Goal: Information Seeking & Learning: Compare options

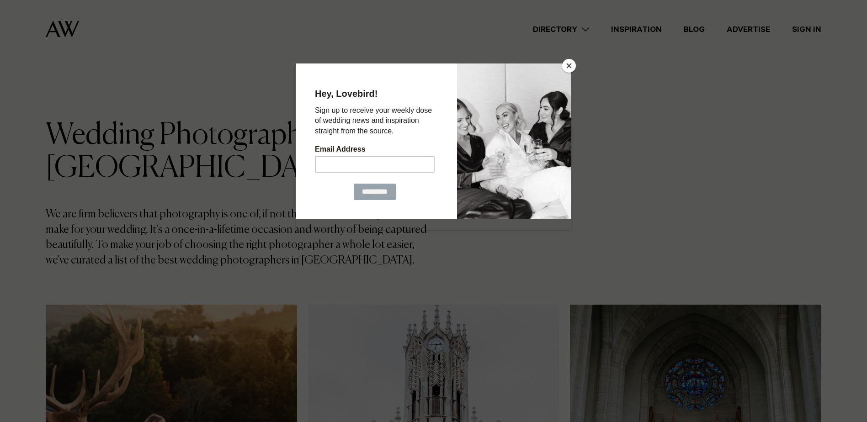
click at [575, 62] on div at bounding box center [433, 211] width 867 height 422
click at [569, 65] on button "Close" at bounding box center [569, 66] width 14 height 14
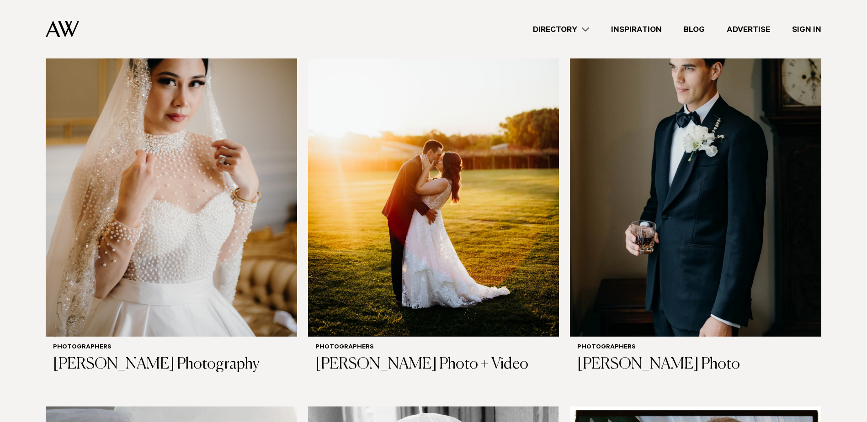
scroll to position [1919, 0]
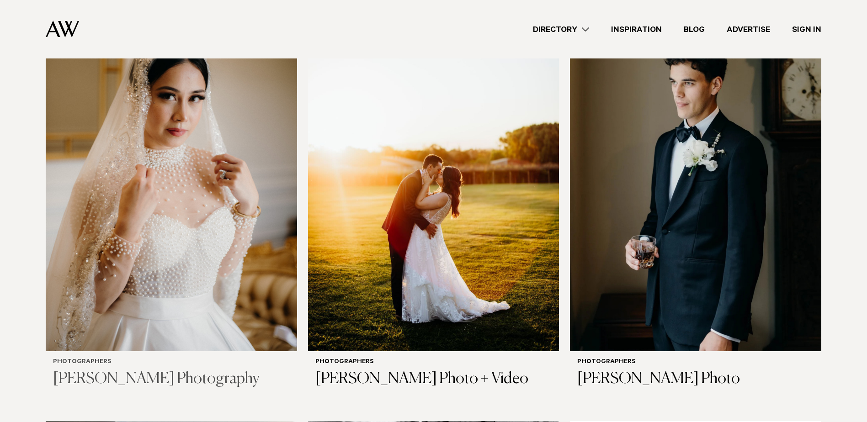
click at [175, 375] on h3 "[PERSON_NAME] Photography" at bounding box center [171, 379] width 237 height 19
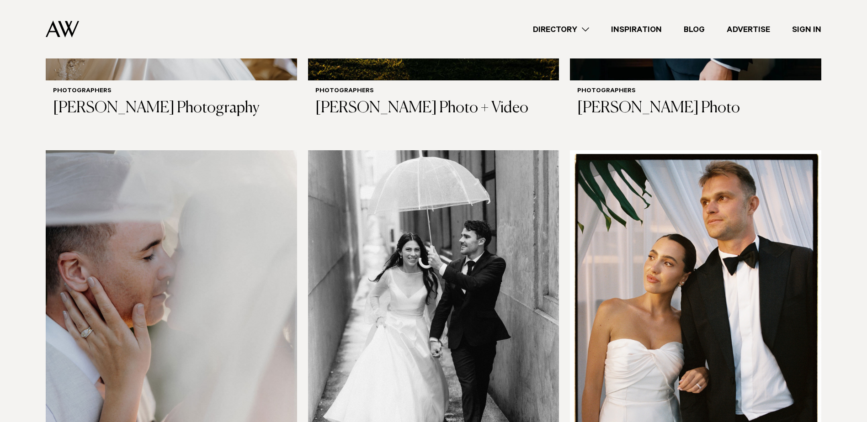
scroll to position [2376, 0]
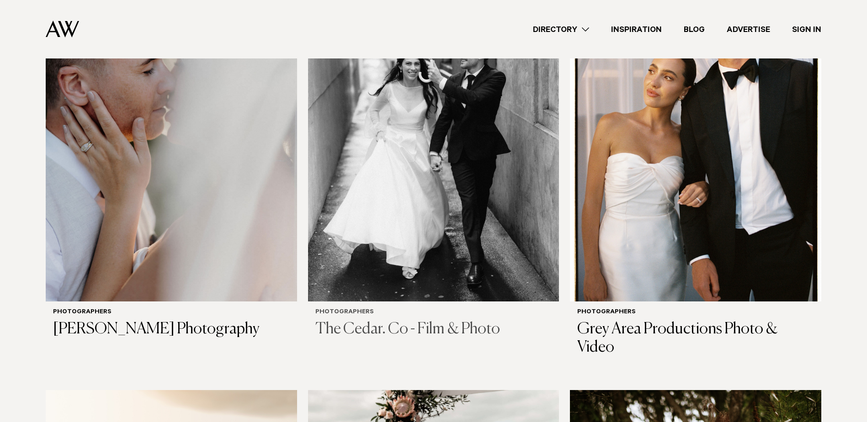
click at [413, 321] on h3 "The Cedar. Co - Film & Photo" at bounding box center [433, 329] width 237 height 19
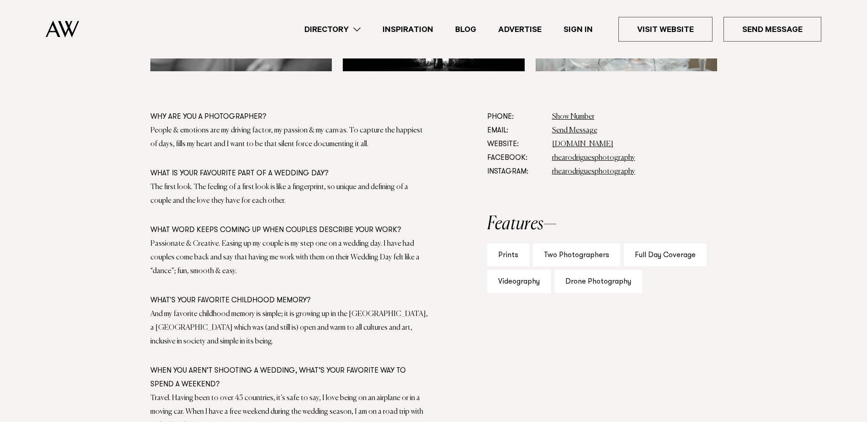
scroll to position [503, 0]
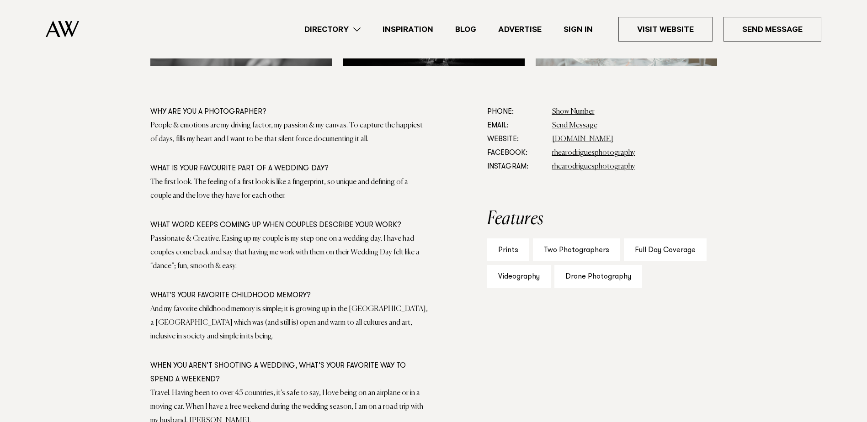
click at [676, 252] on div "Full Day Coverage" at bounding box center [665, 249] width 83 height 23
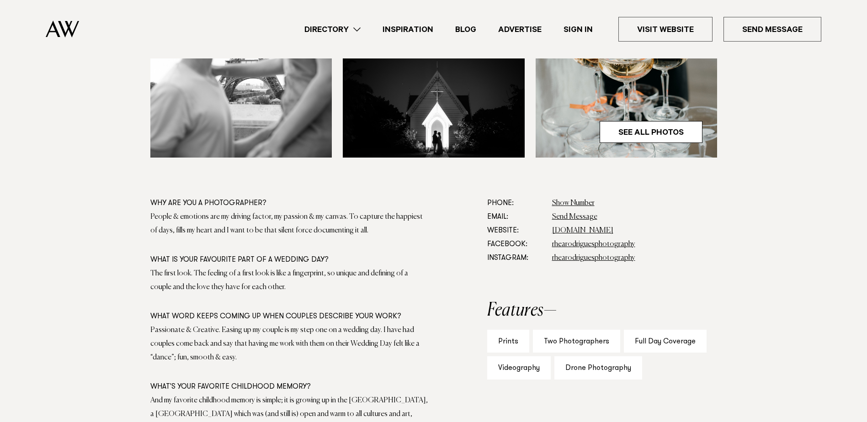
scroll to position [594, 0]
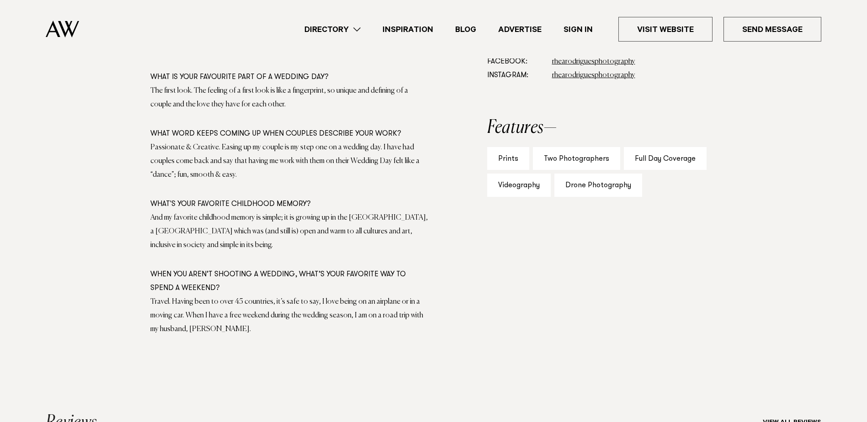
click at [604, 190] on div "Drone Photography" at bounding box center [598, 185] width 88 height 23
click at [649, 172] on div "Prints Two Photographers Full Day Coverage Videography Drone Photography Show a…" at bounding box center [602, 172] width 230 height 50
click at [664, 163] on div "Full Day Coverage" at bounding box center [665, 158] width 83 height 23
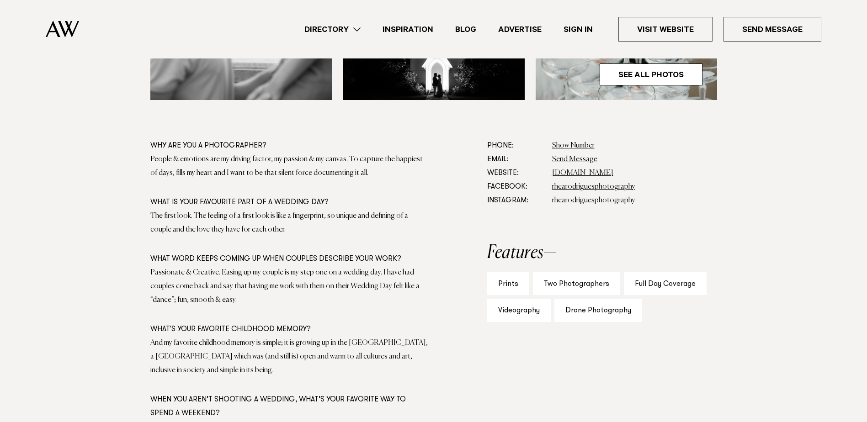
scroll to position [548, 0]
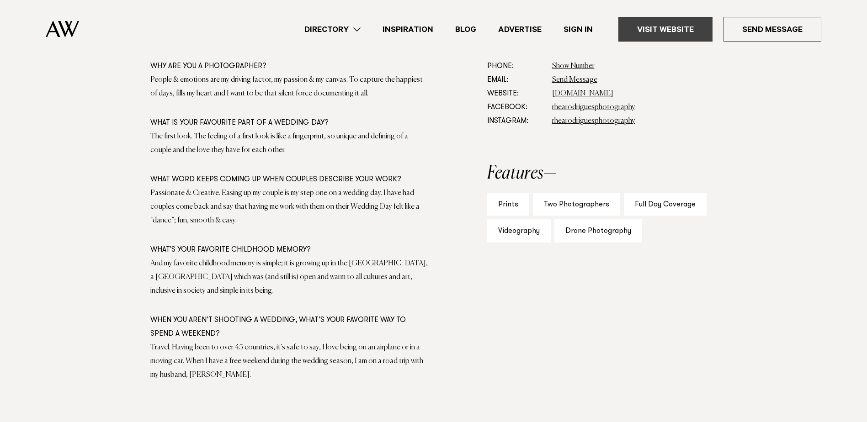
click at [674, 30] on link "Visit Website" at bounding box center [665, 29] width 94 height 25
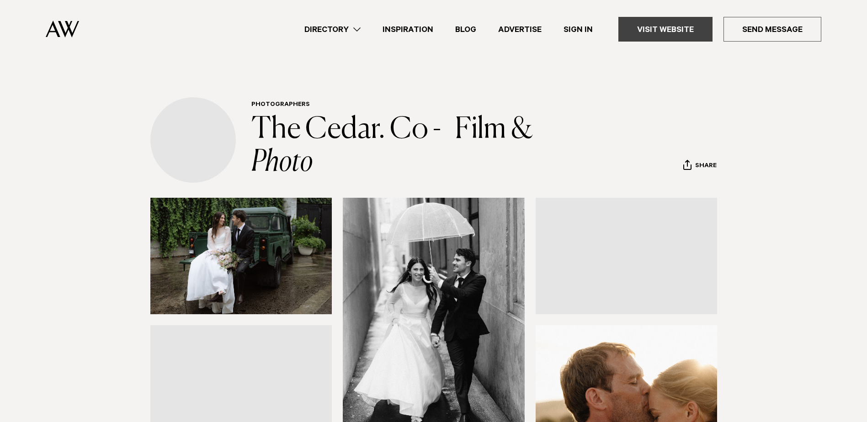
click at [675, 30] on link "Visit Website" at bounding box center [665, 29] width 94 height 25
